Goal: Information Seeking & Learning: Learn about a topic

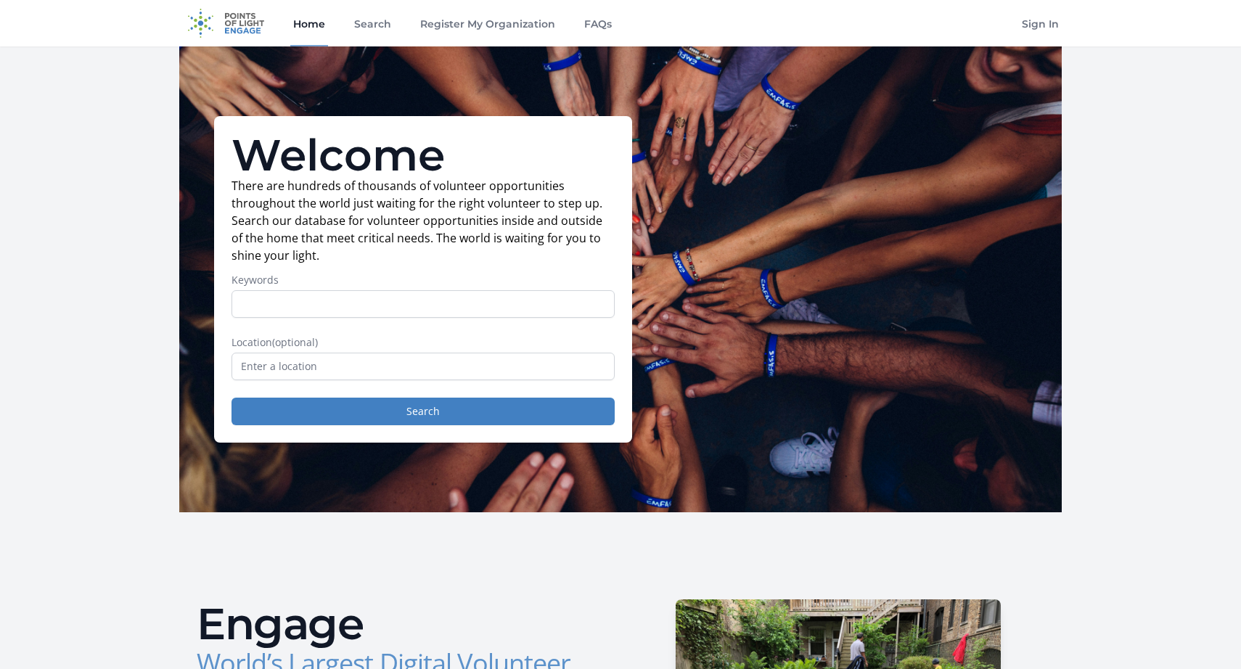
click at [342, 312] on input "Keywords" at bounding box center [422, 304] width 383 height 28
click at [403, 253] on p "There are hundreds of thousands of volunteer opportunities throughout the world…" at bounding box center [422, 220] width 383 height 87
click at [332, 364] on input "text" at bounding box center [422, 367] width 383 height 28
click at [397, 347] on label "Location (optional)" at bounding box center [422, 342] width 383 height 15
click at [400, 362] on input "text" at bounding box center [422, 367] width 383 height 28
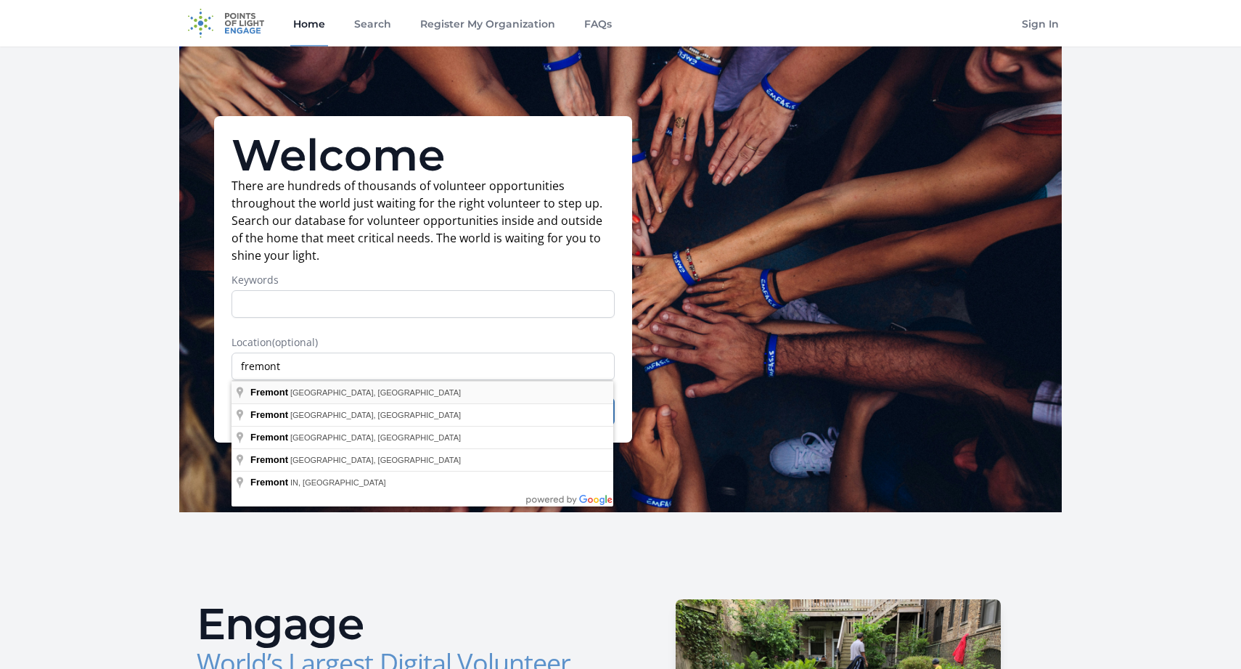
type input "[GEOGRAPHIC_DATA], [GEOGRAPHIC_DATA], [GEOGRAPHIC_DATA]"
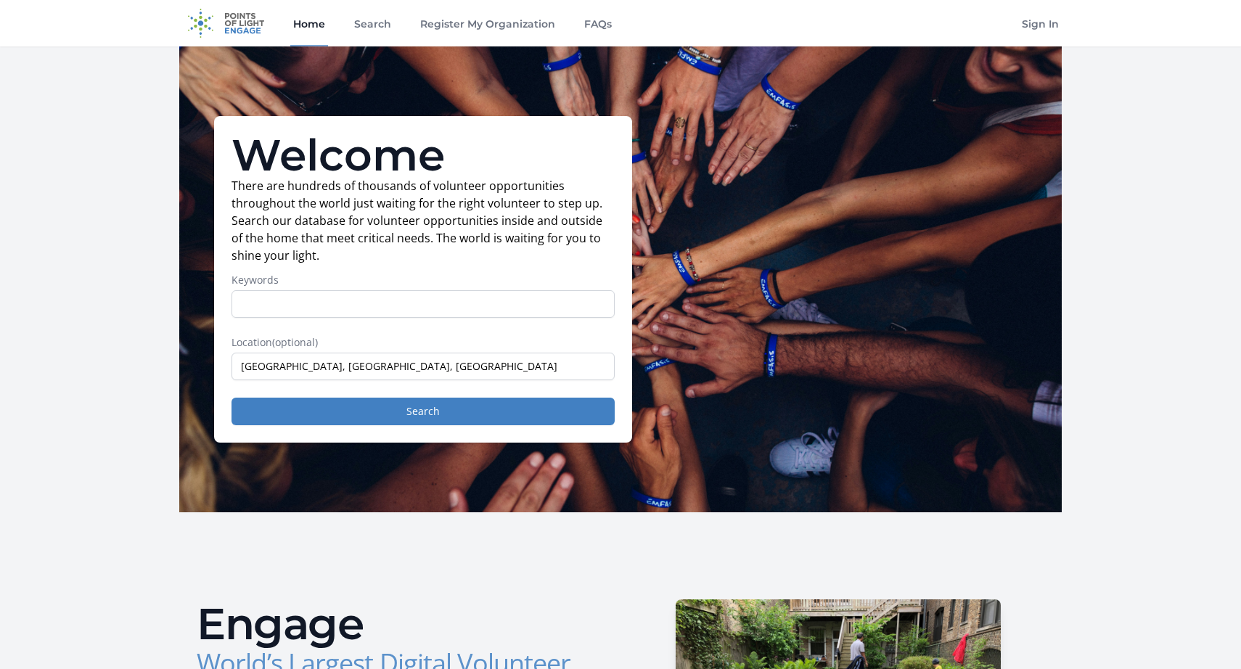
click at [342, 426] on div "Welcome There are hundreds of thousands of volunteer opportunities throughout t…" at bounding box center [423, 279] width 418 height 326
click at [313, 411] on button "Search" at bounding box center [422, 412] width 383 height 28
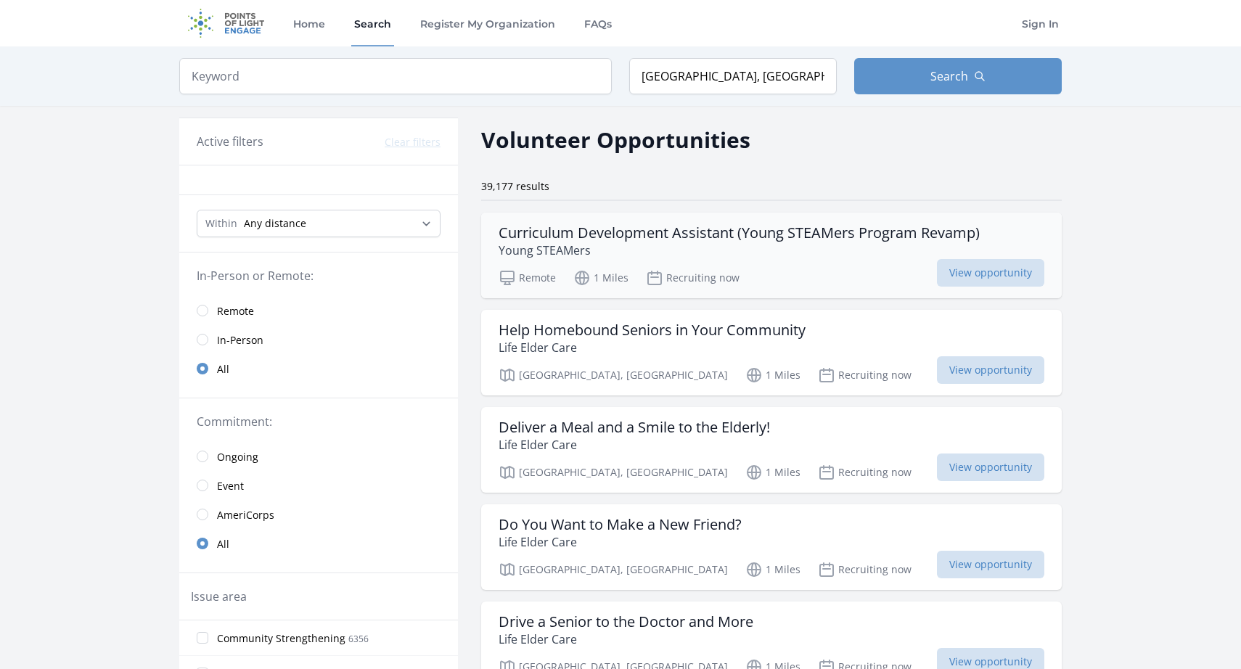
click at [585, 228] on h3 "Curriculum Development Assistant (Young STEAMers Program Revamp)" at bounding box center [738, 232] width 481 height 17
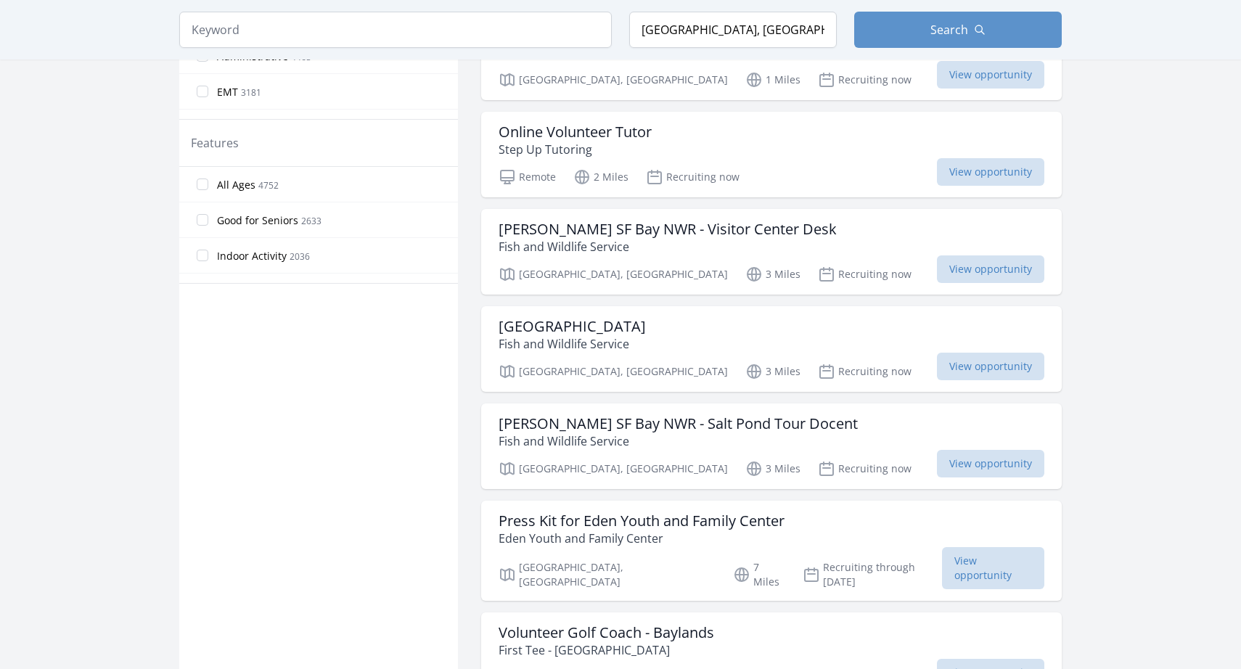
scroll to position [782, 0]
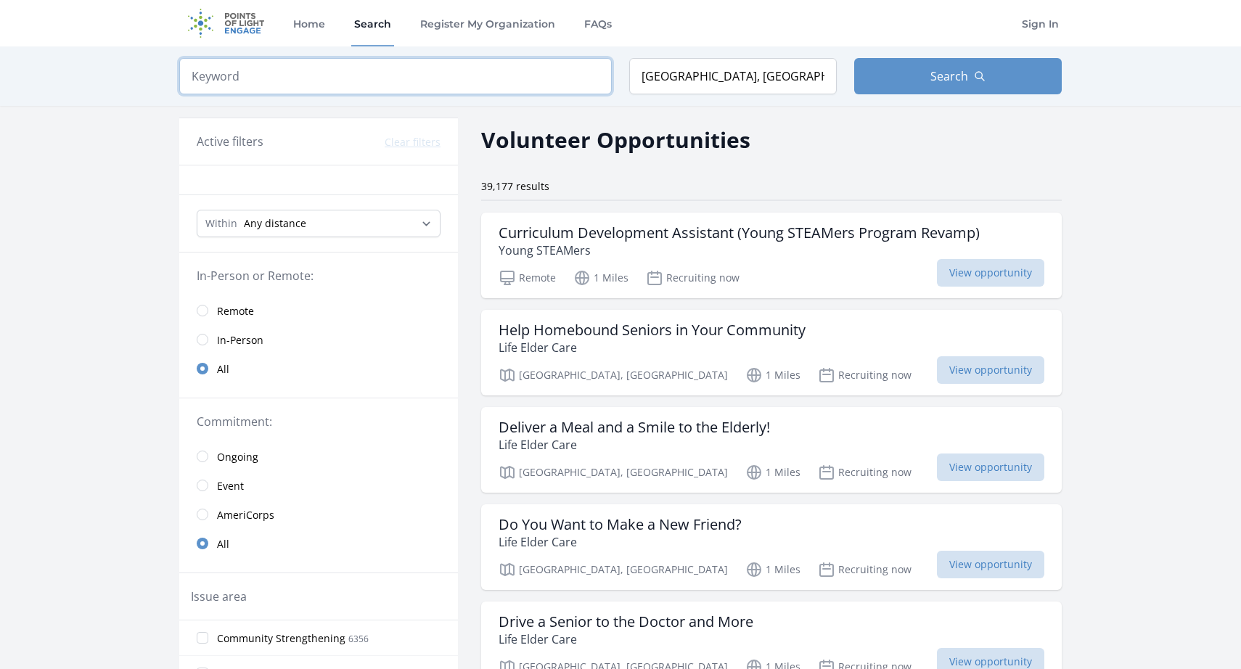
click at [414, 68] on input "search" at bounding box center [395, 76] width 432 height 36
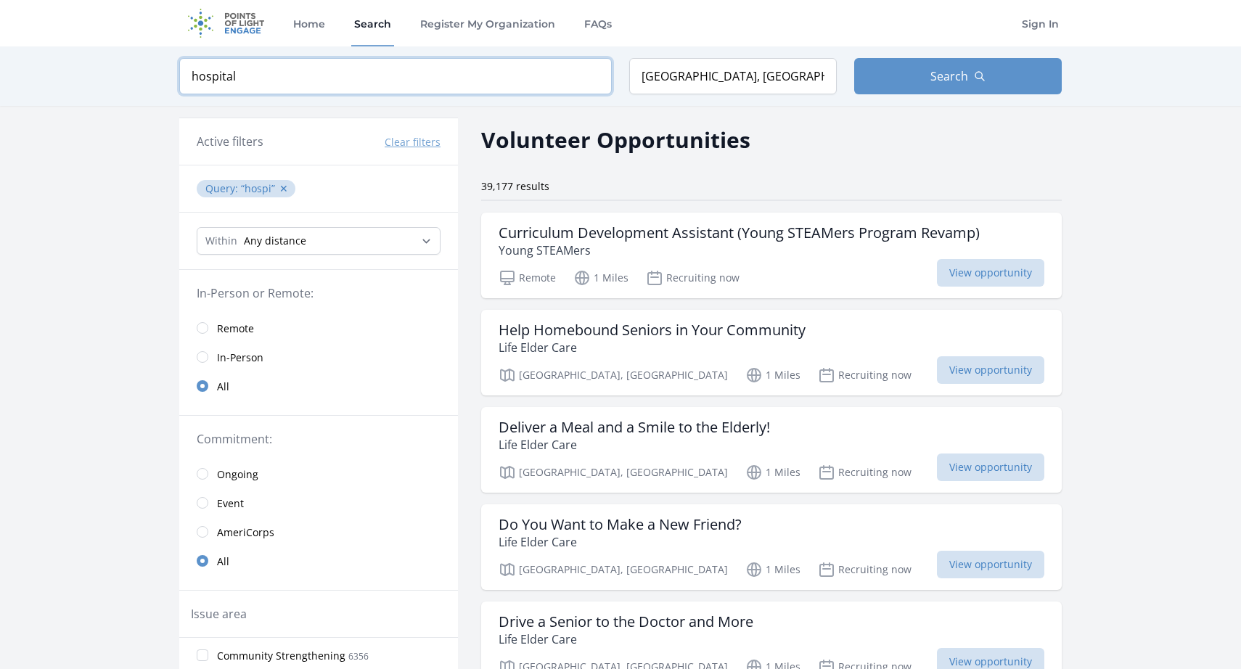
type input "hospital"
click button "submit" at bounding box center [0, 0] width 0 height 0
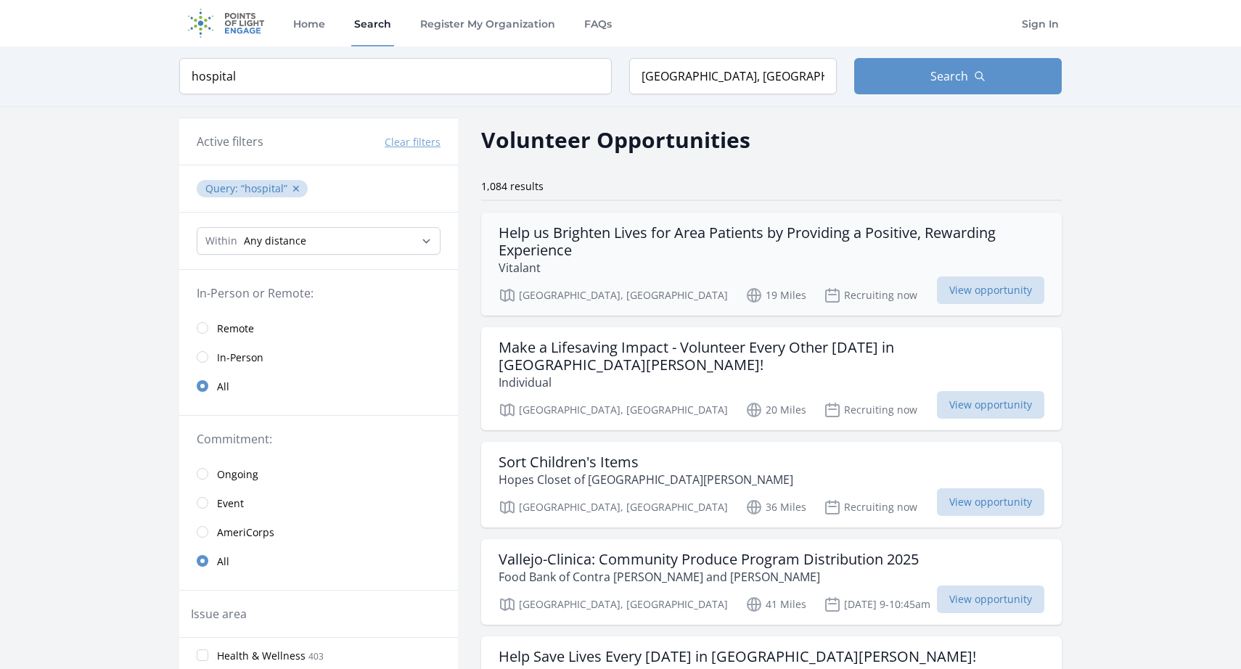
click at [811, 237] on h3 "Help us Brighten Lives for Area Patients by Providing a Positive, Rewarding Exp…" at bounding box center [771, 241] width 546 height 35
click at [588, 374] on p "Individual" at bounding box center [771, 382] width 546 height 17
click at [337, 247] on select "Any distance , 5 Miles , 20 Miles , 50 Miles , 100 Miles" at bounding box center [319, 241] width 244 height 28
select select "8046"
click at [197, 227] on select "Any distance , 5 Miles , 20 Miles , 50 Miles , 100 Miles" at bounding box center [319, 241] width 244 height 28
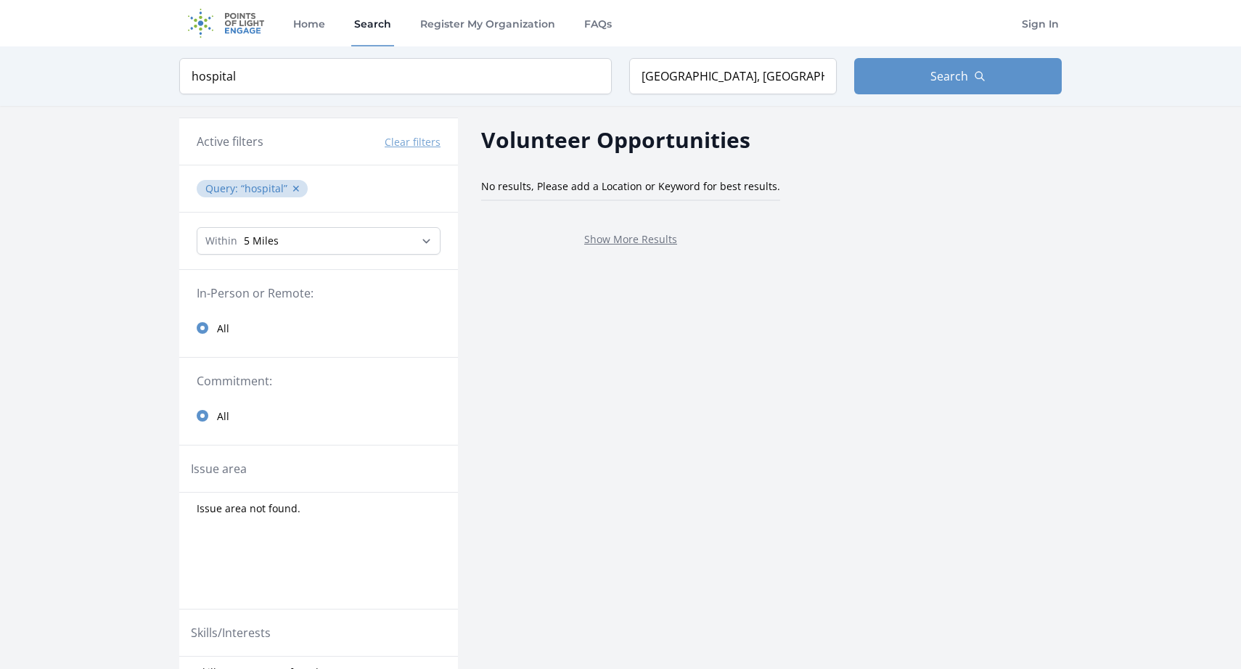
click at [297, 188] on span "hospital ✕" at bounding box center [273, 188] width 64 height 14
click at [293, 188] on button "✕" at bounding box center [296, 188] width 9 height 15
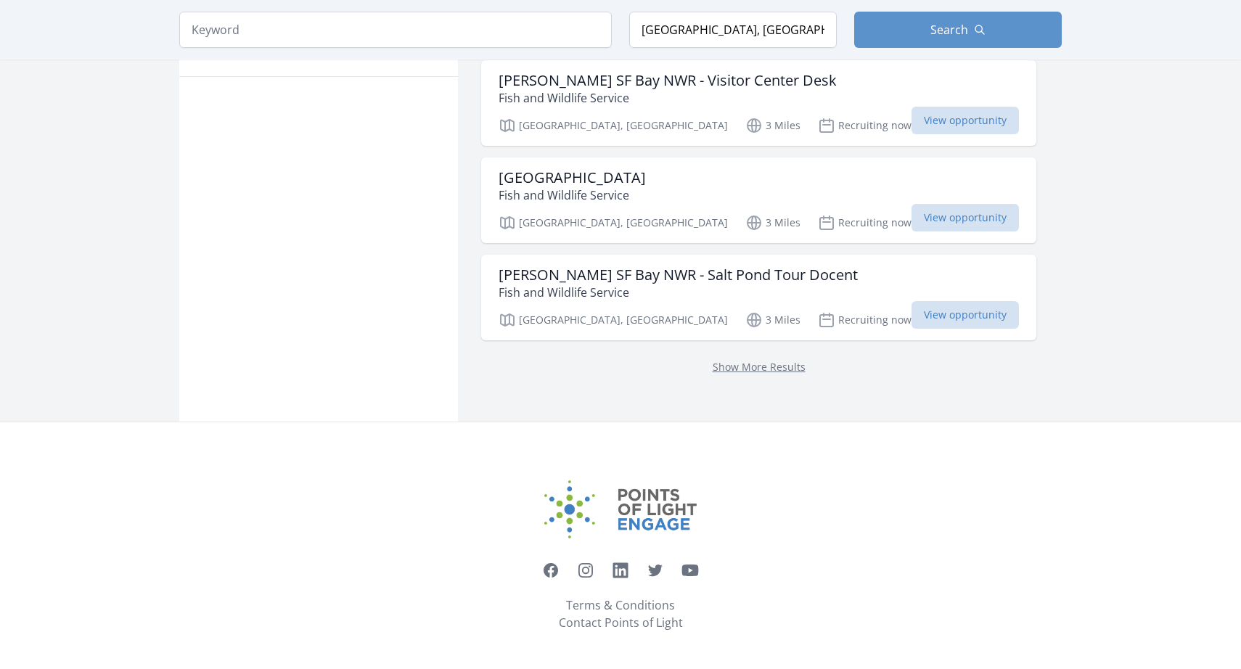
scroll to position [932, 0]
click at [727, 369] on link "Show More Results" at bounding box center [758, 365] width 93 height 14
click at [736, 364] on link "Show More Results" at bounding box center [758, 365] width 93 height 14
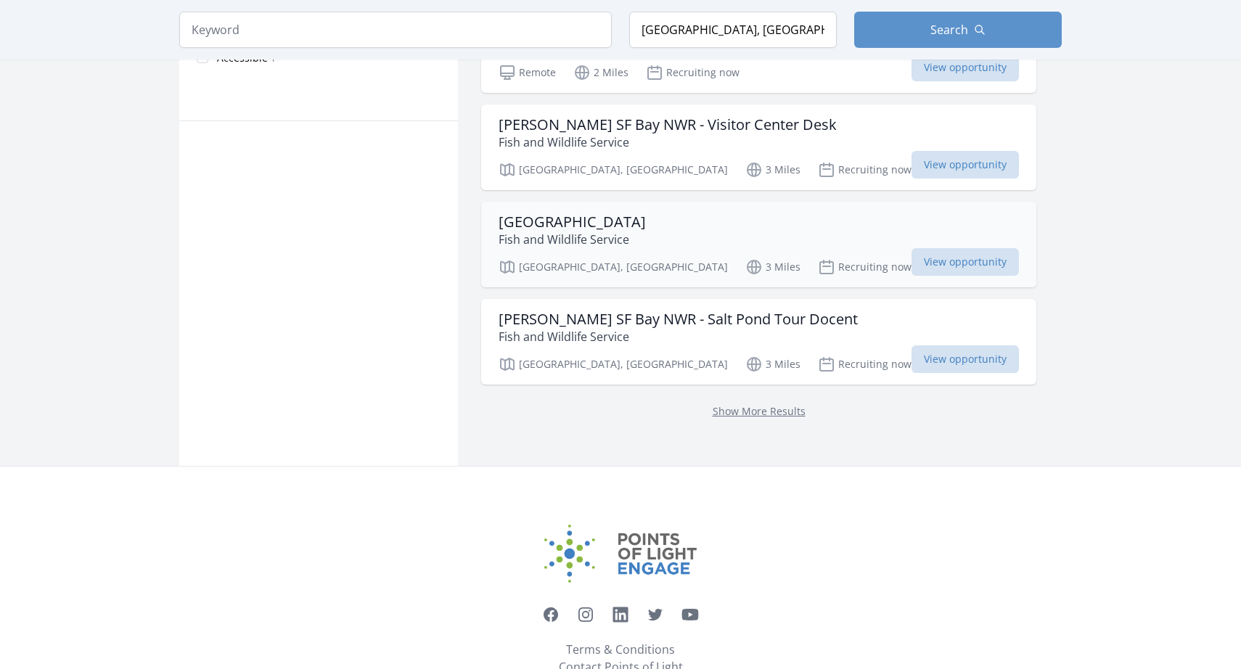
scroll to position [884, 0]
click at [828, 252] on div "San Francisco Bay National Wildlife Refuge Complex Fish and Wildlife Service Ne…" at bounding box center [758, 246] width 555 height 86
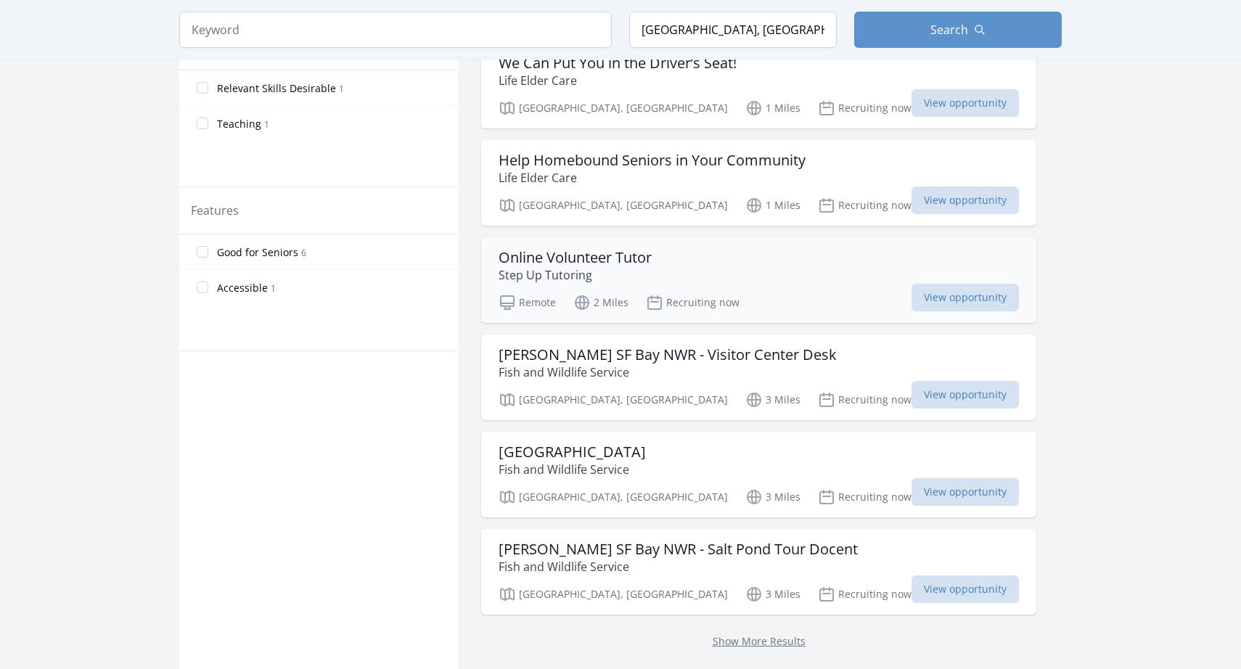
scroll to position [654, 0]
click at [663, 251] on div "Online Volunteer Tutor Step Up Tutoring" at bounding box center [758, 268] width 520 height 35
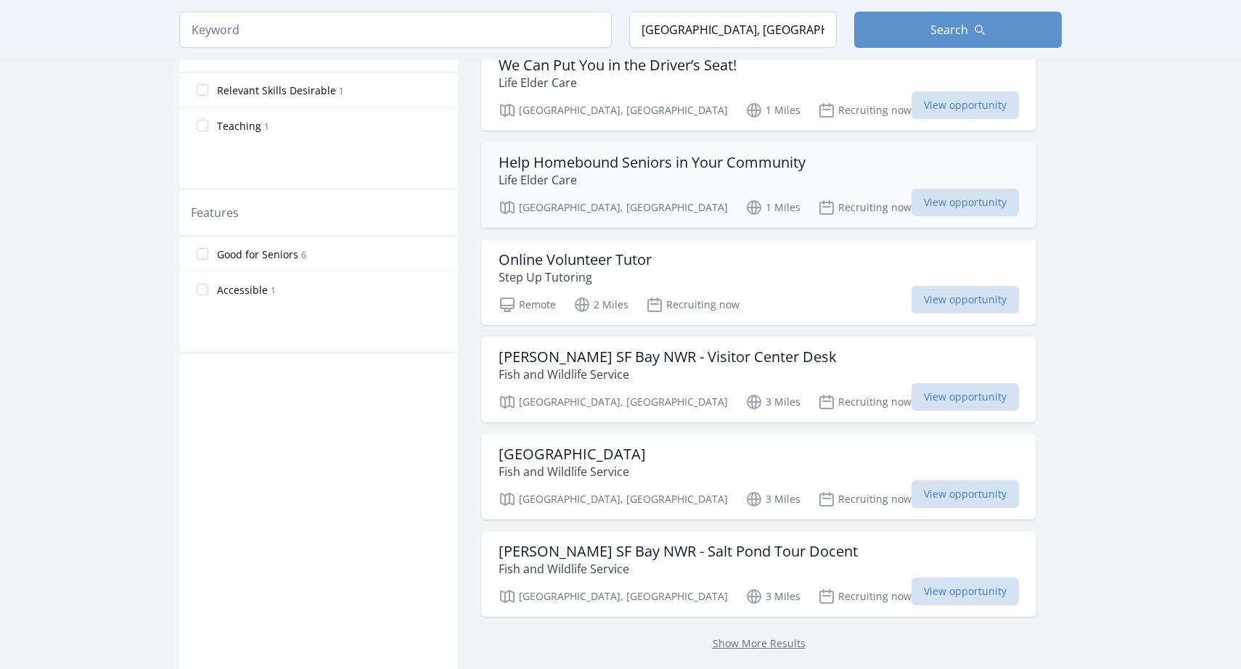
scroll to position [0, 0]
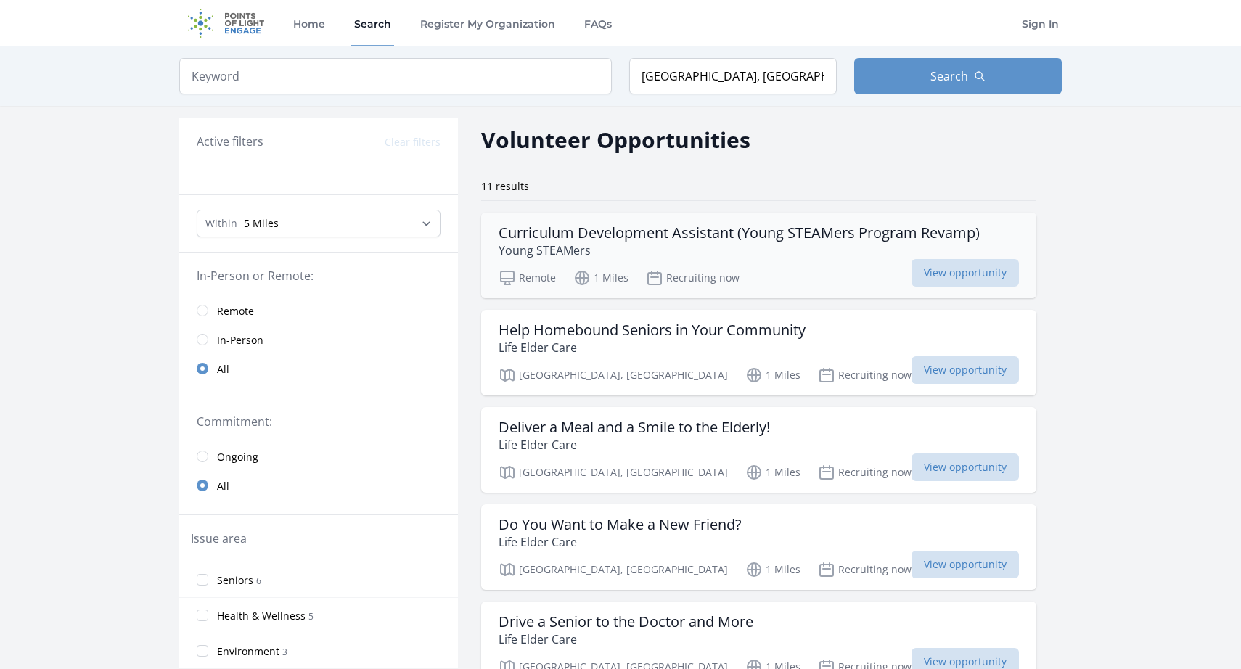
click at [643, 242] on p "Young STEAMers" at bounding box center [738, 250] width 481 height 17
click at [279, 75] on input "search" at bounding box center [395, 76] width 432 height 36
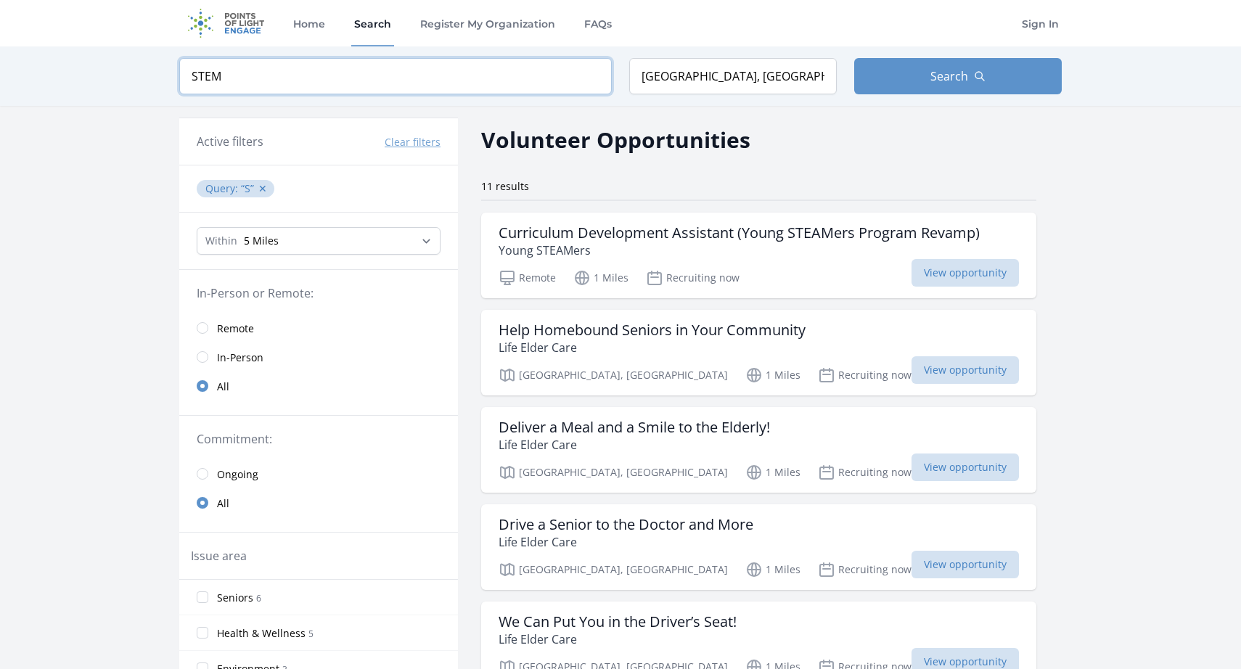
type input "STEM"
click button "submit" at bounding box center [0, 0] width 0 height 0
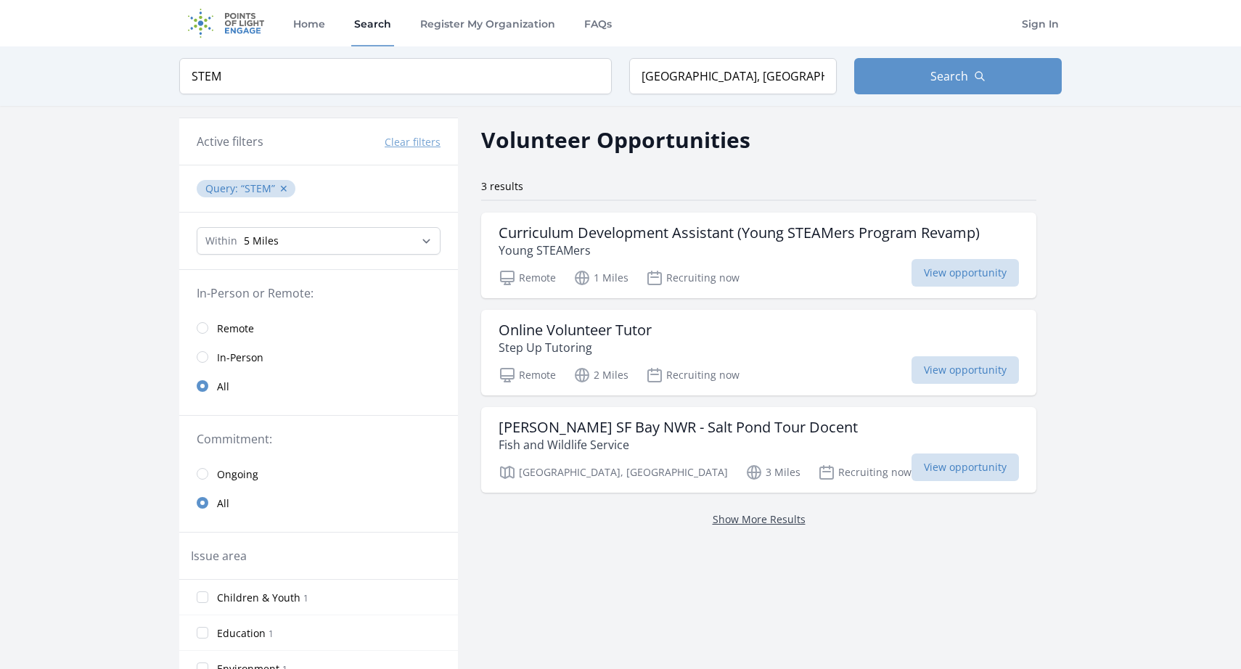
click at [737, 525] on link "Show More Results" at bounding box center [758, 519] width 93 height 14
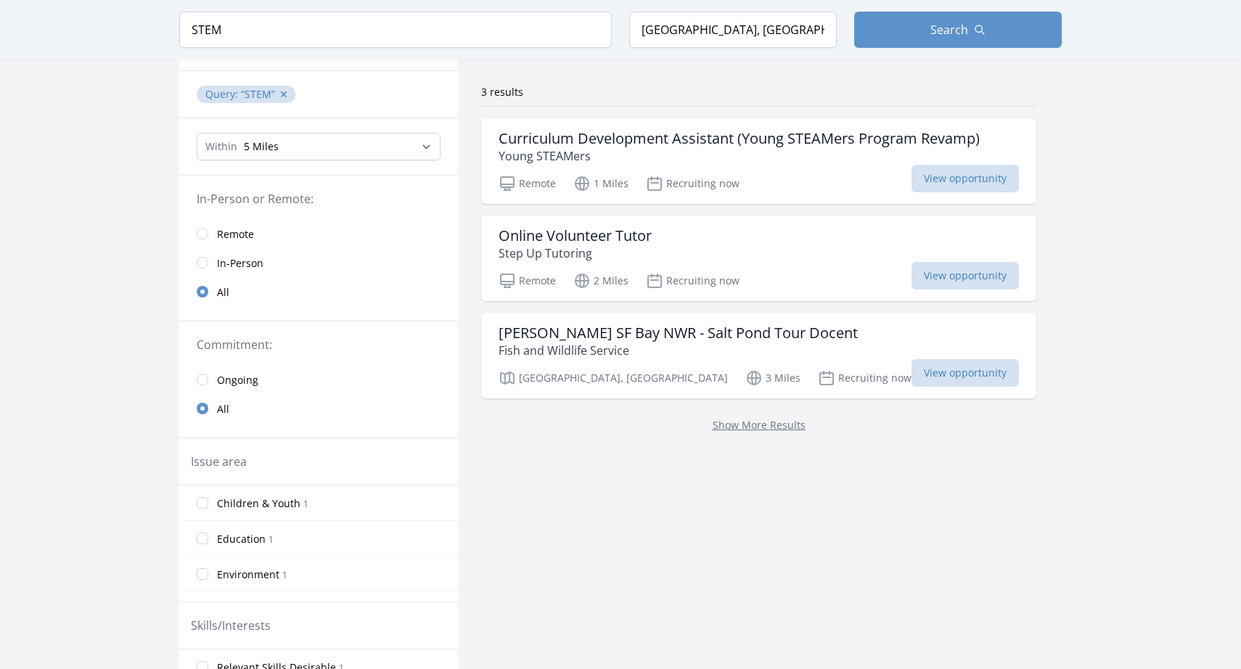
scroll to position [91, 0]
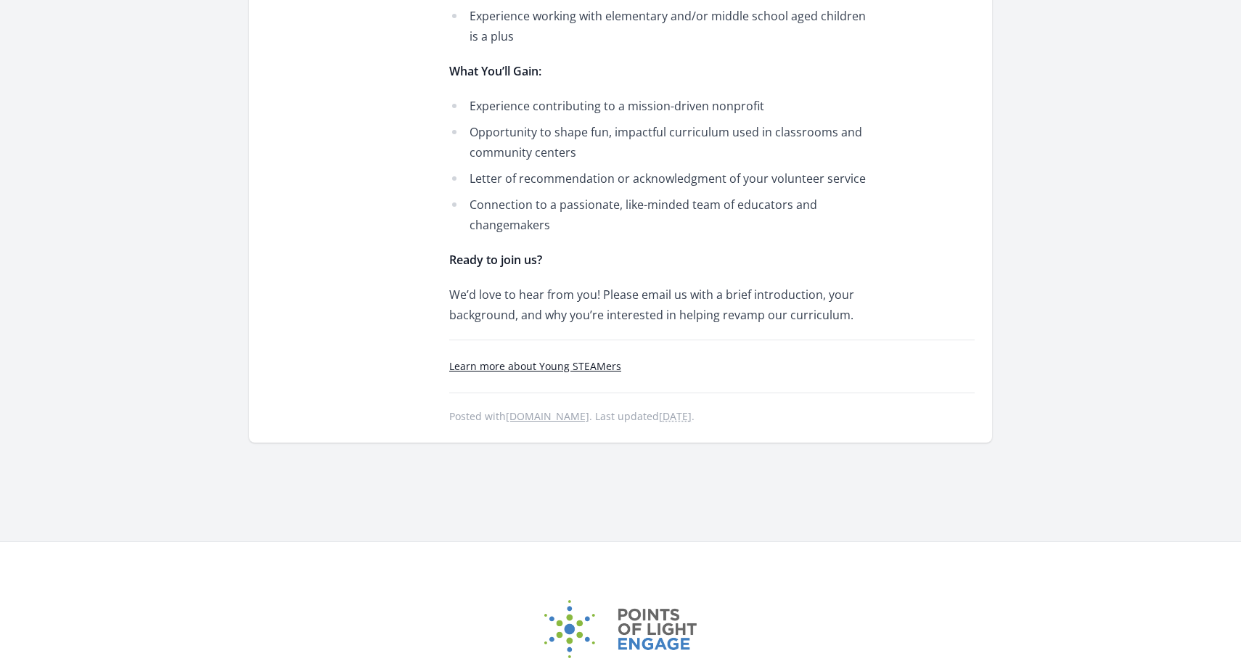
scroll to position [1065, 0]
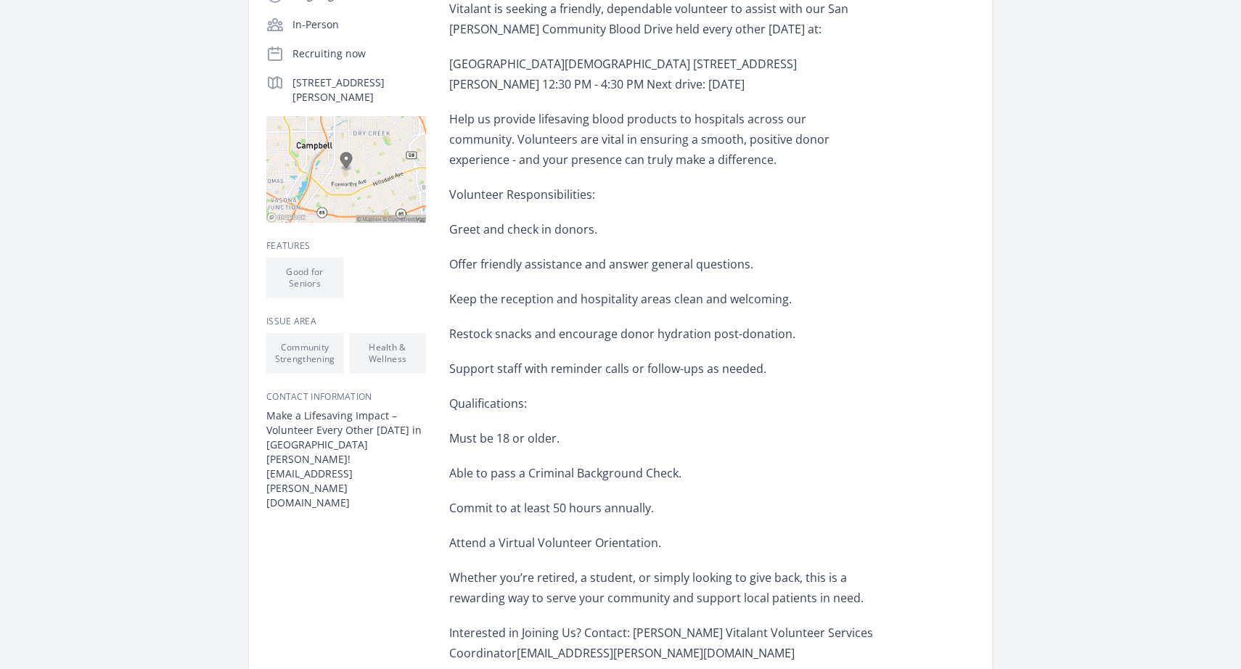
scroll to position [357, 0]
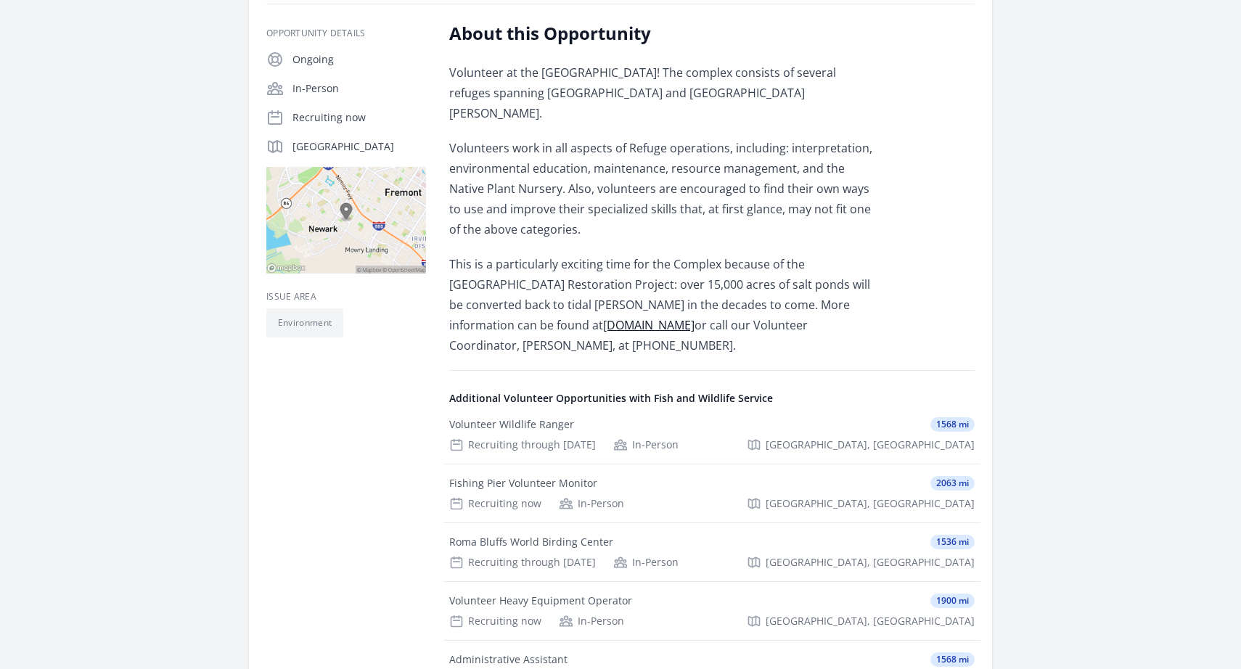
scroll to position [250, 0]
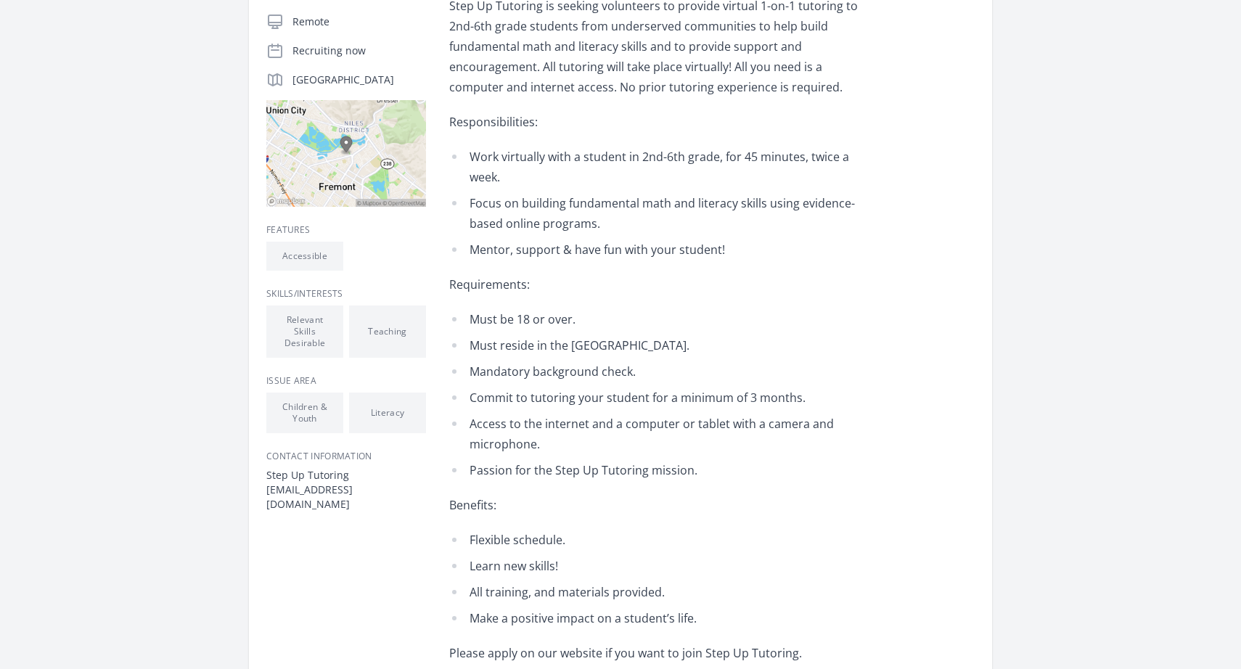
scroll to position [340, 0]
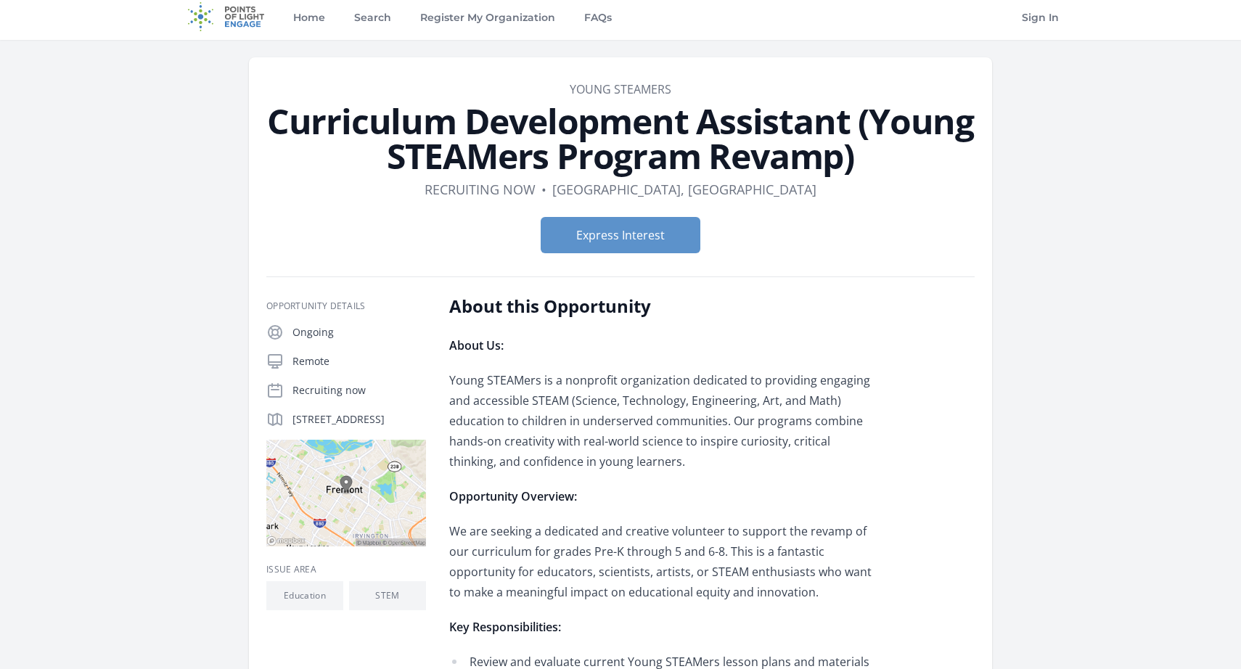
scroll to position [10, 0]
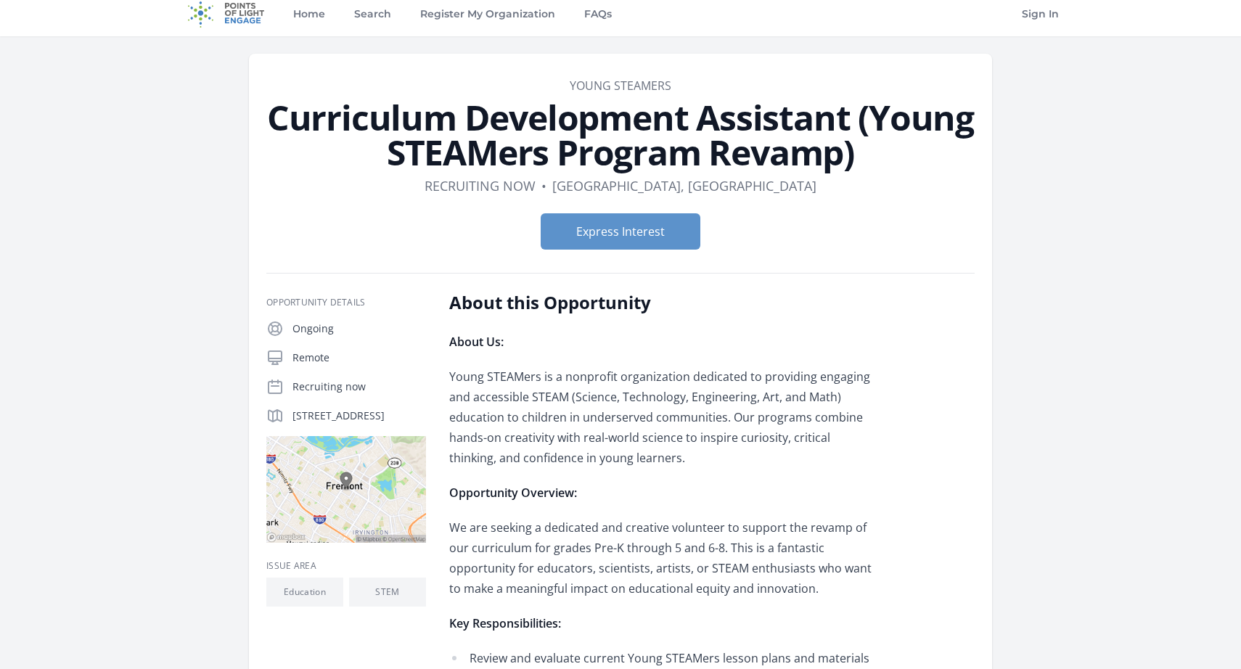
click at [386, 604] on li "STEM" at bounding box center [387, 592] width 77 height 29
